Goal: Information Seeking & Learning: Learn about a topic

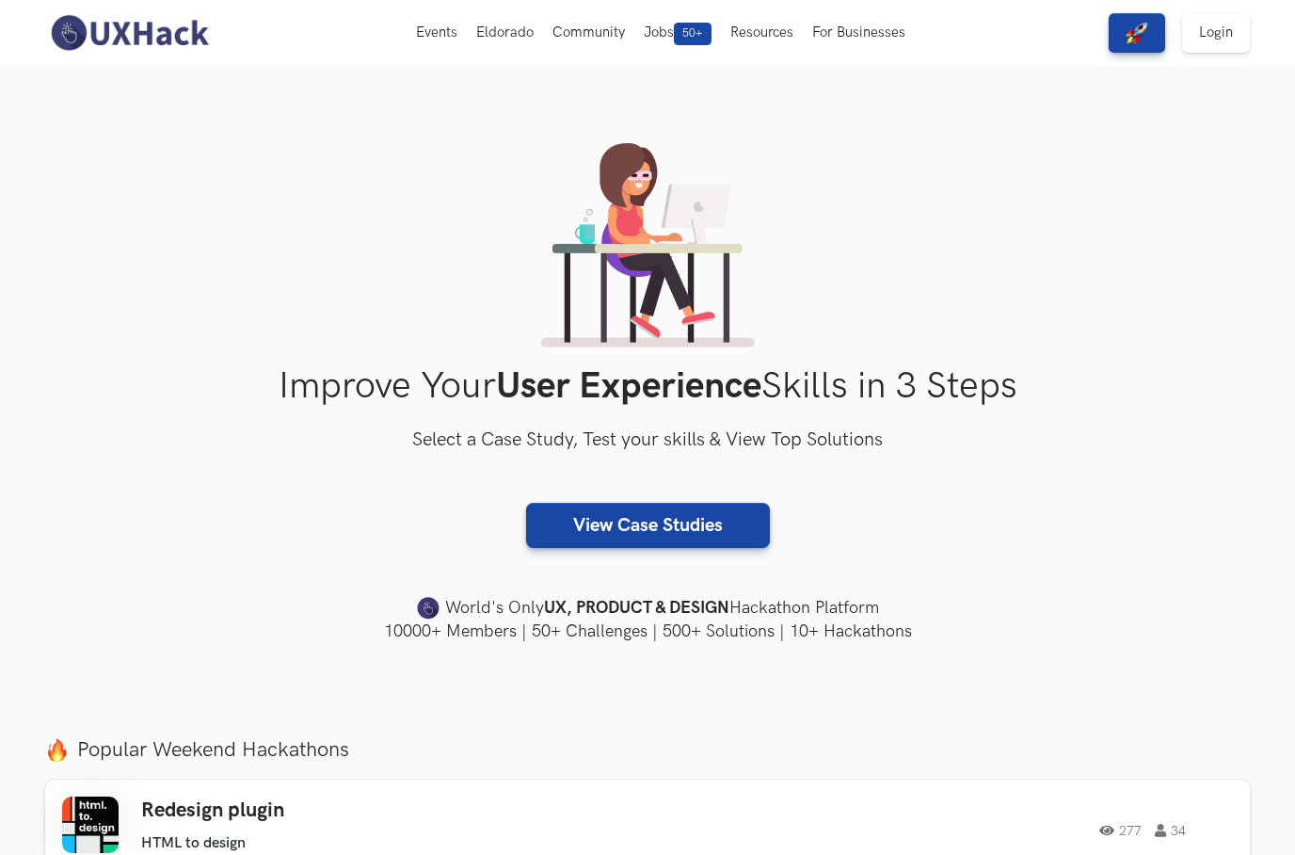
click at [1226, 31] on link "Login" at bounding box center [1216, 33] width 68 height 40
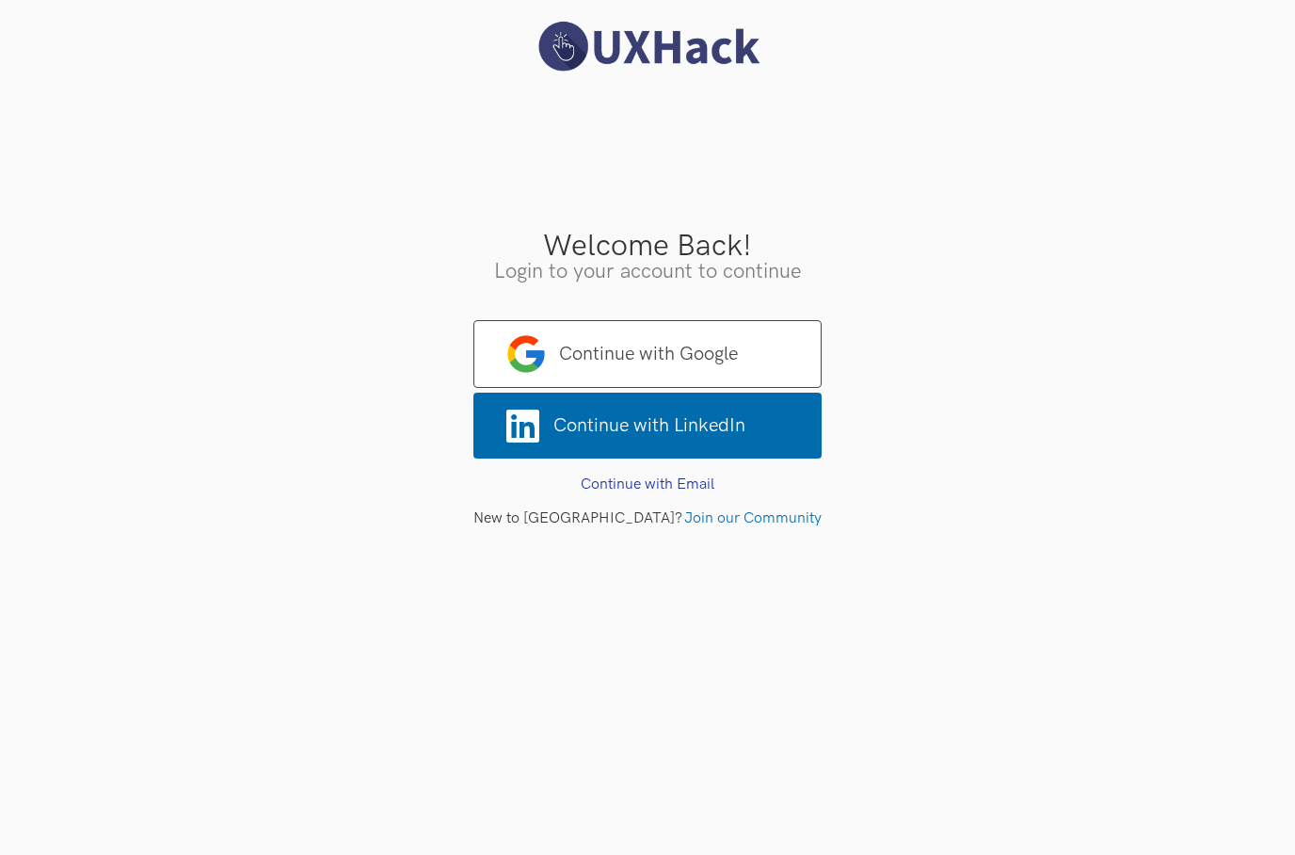
click at [746, 364] on span "Continue with Google" at bounding box center [647, 354] width 348 height 68
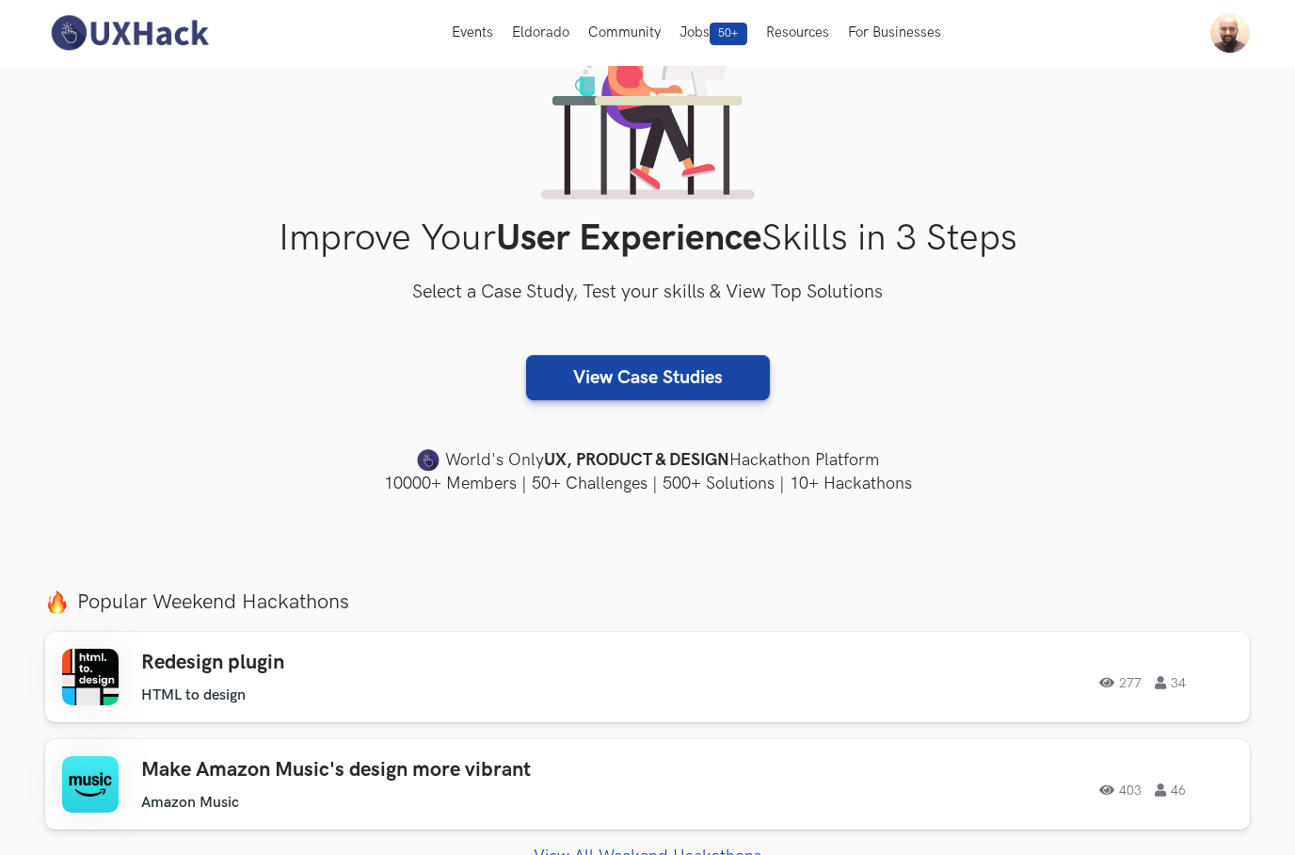
scroll to position [148, 0]
click at [750, 376] on link "View Case Studies" at bounding box center [648, 377] width 244 height 45
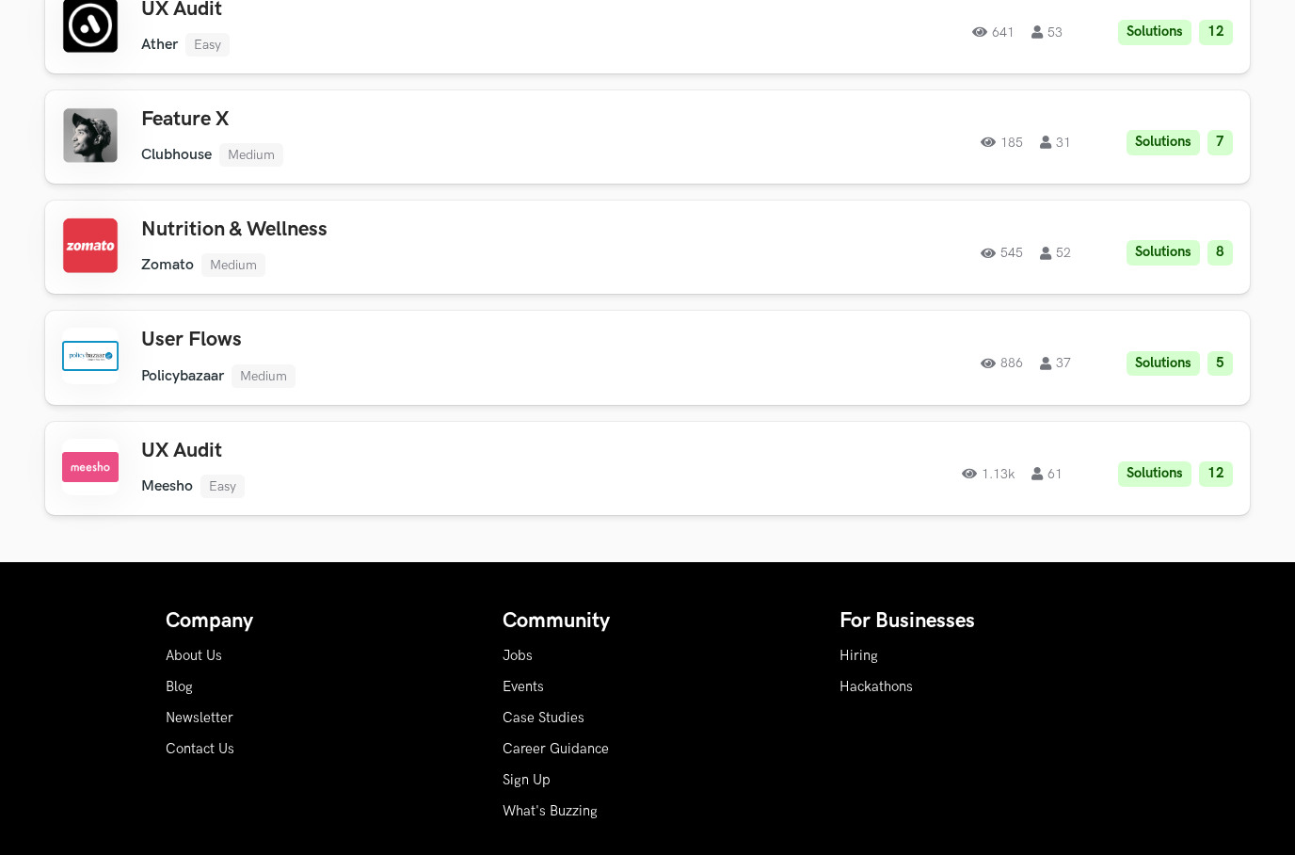
scroll to position [1947, 0]
click at [1097, 355] on div "886 37 Solutions 5" at bounding box center [977, 358] width 512 height 37
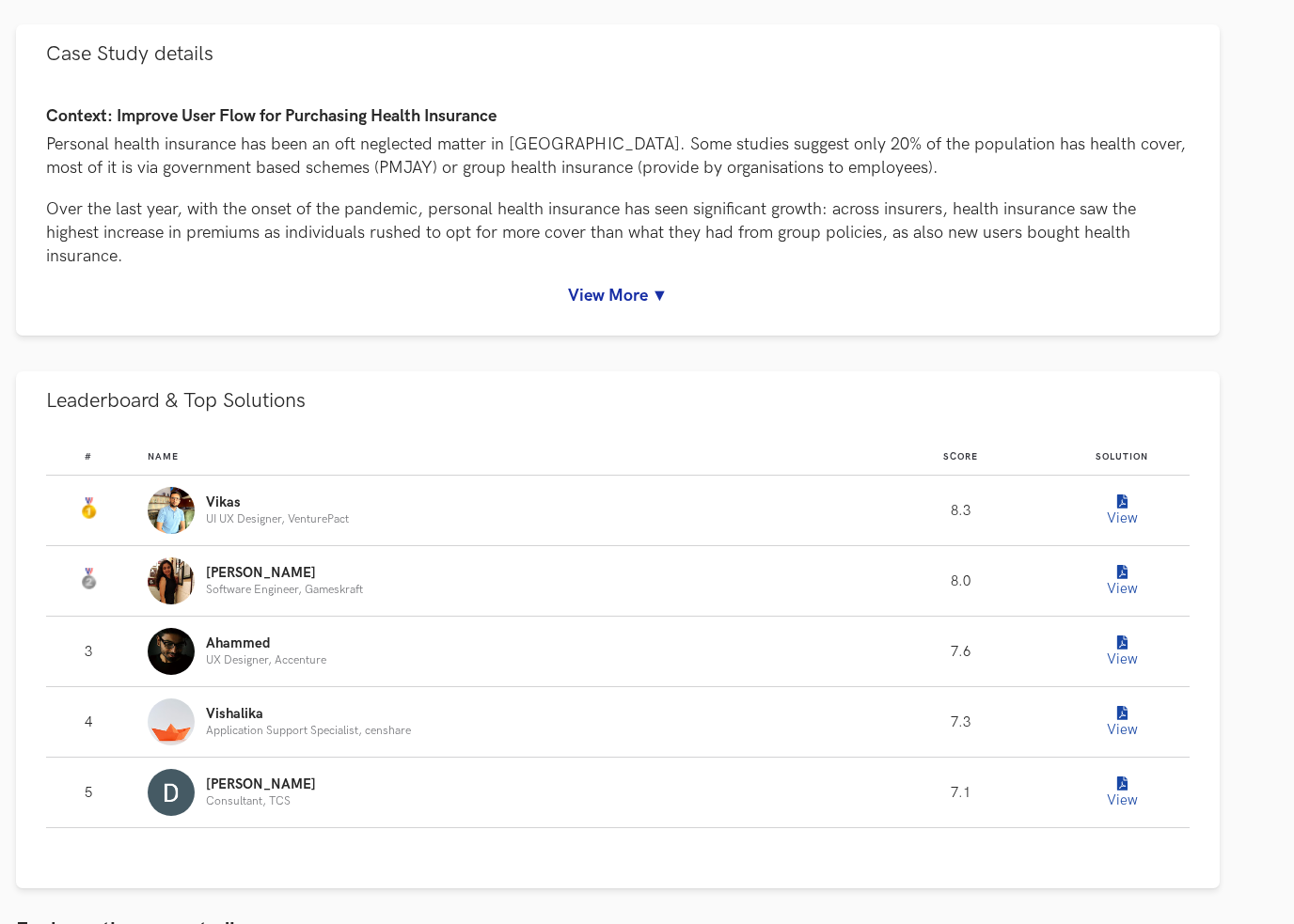
scroll to position [902, 29]
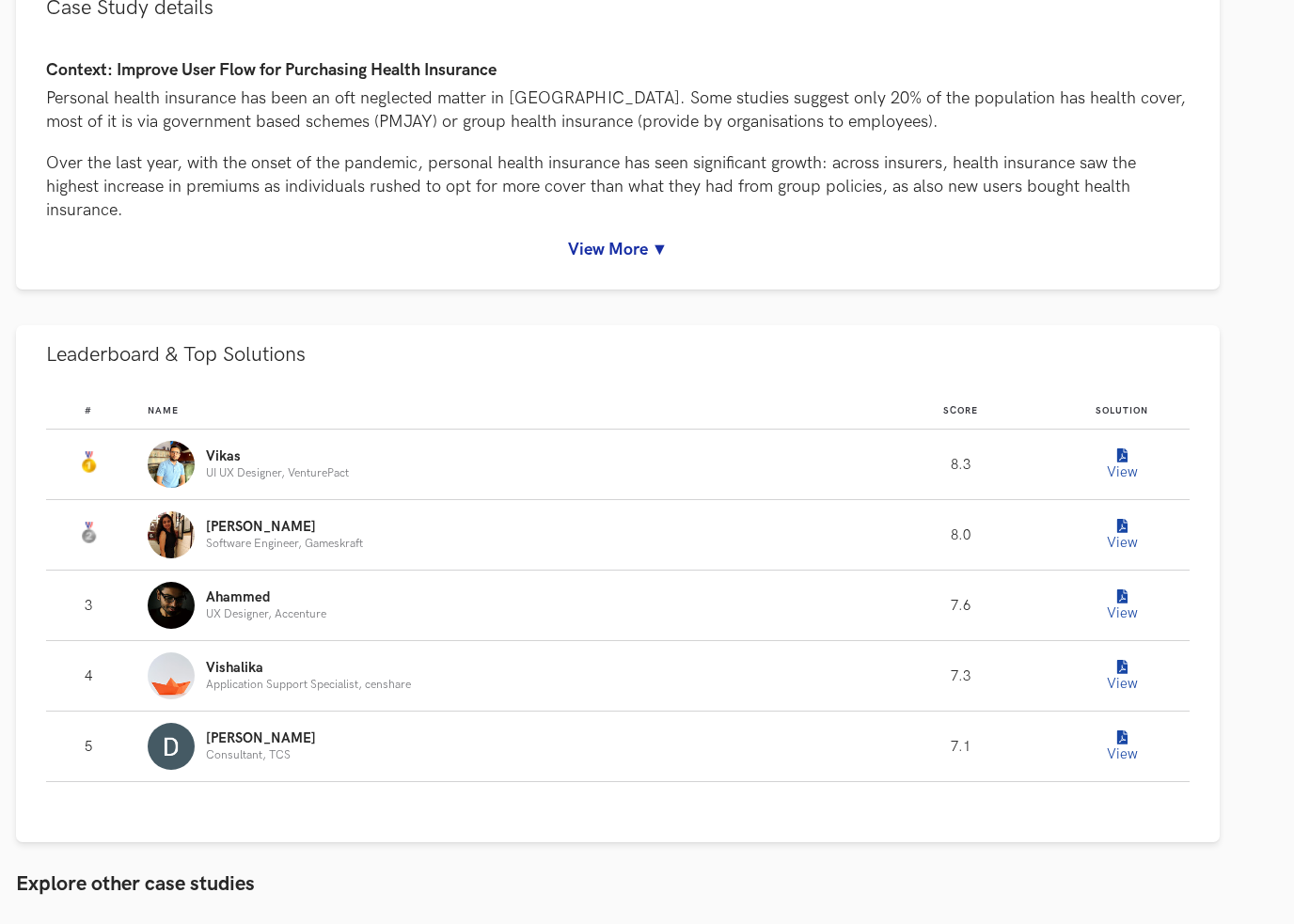
click at [626, 247] on link "View More ▼" at bounding box center [618, 250] width 1144 height 20
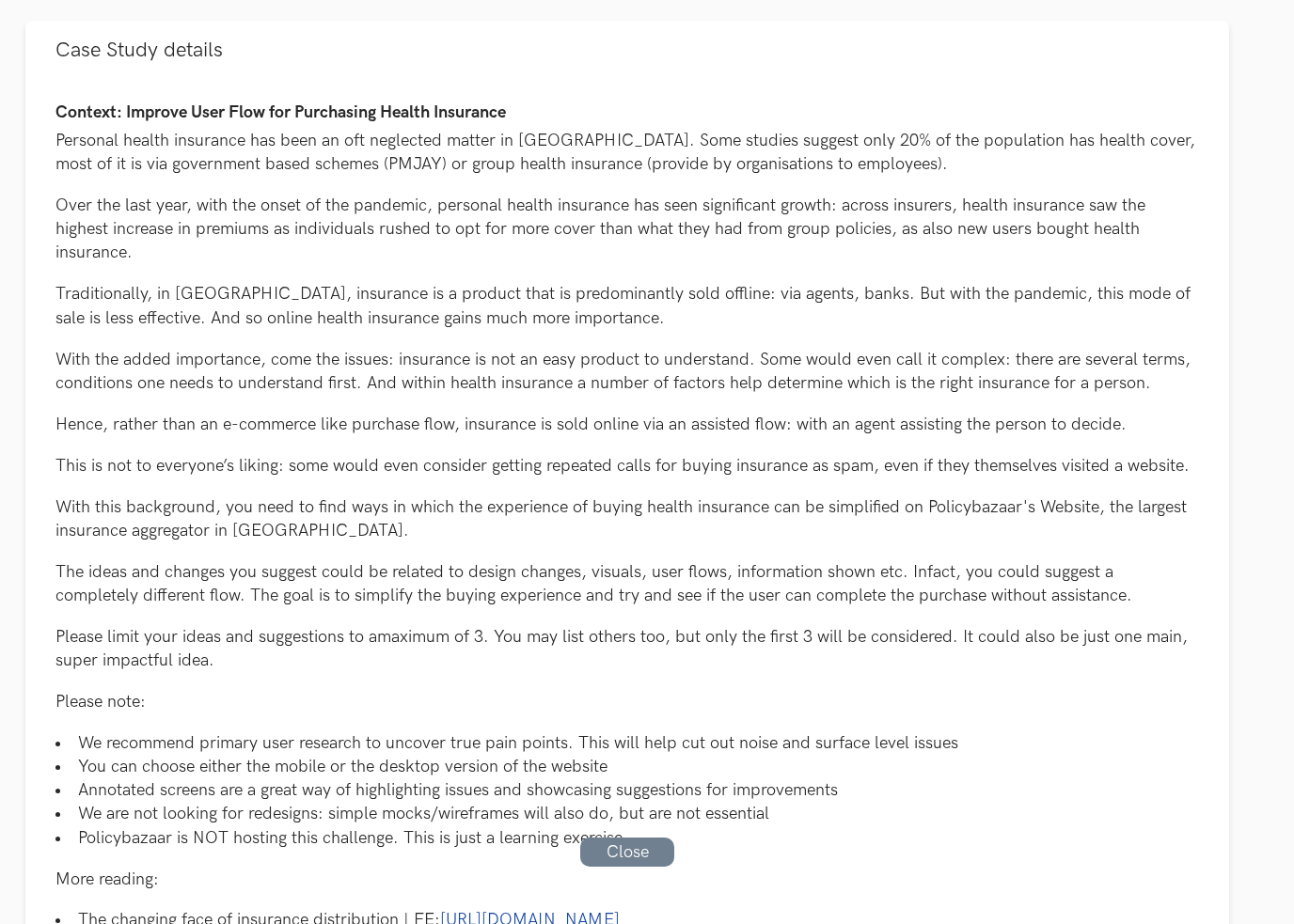
scroll to position [864, 20]
